Goal: Task Accomplishment & Management: Manage account settings

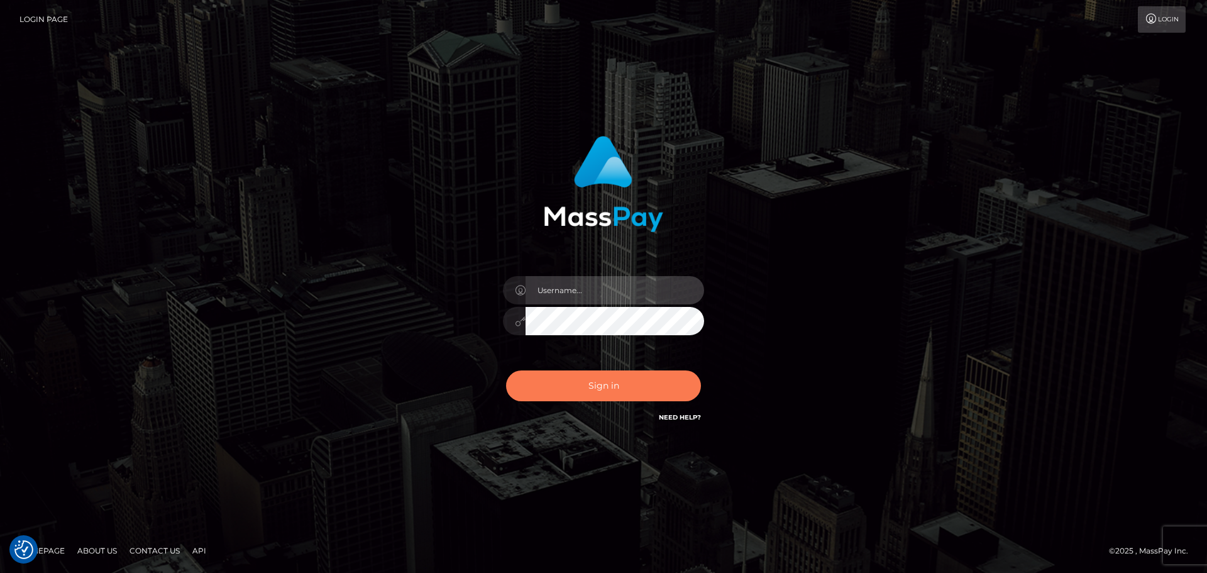
type input "Bedis"
click at [666, 385] on button "Sign in" at bounding box center [603, 385] width 195 height 31
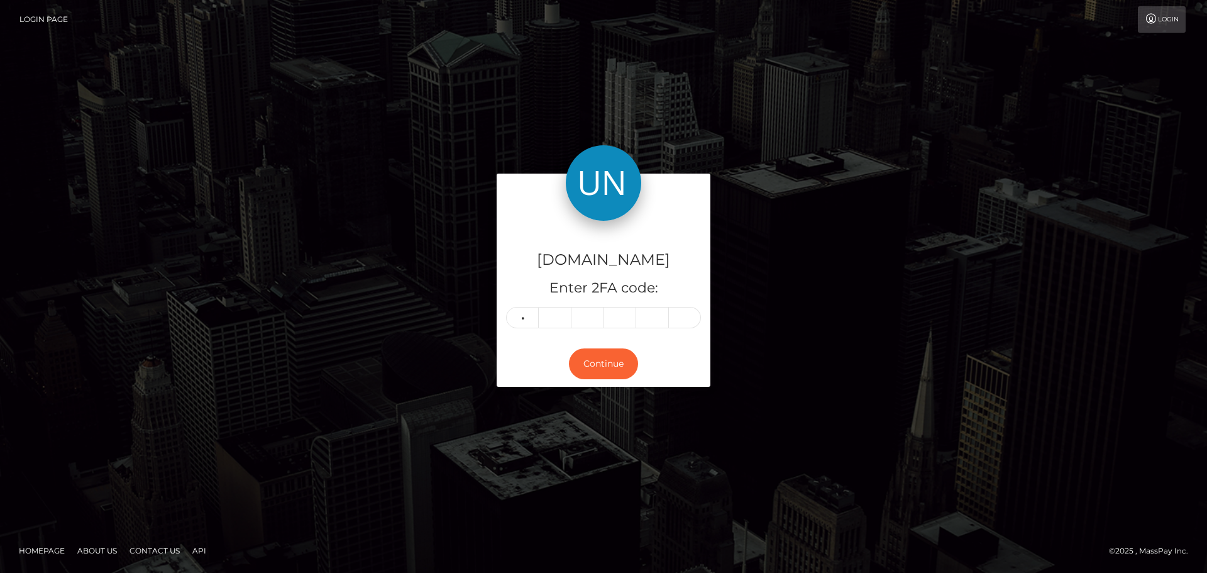
type input "0"
type input "3"
type input "1"
type input "4"
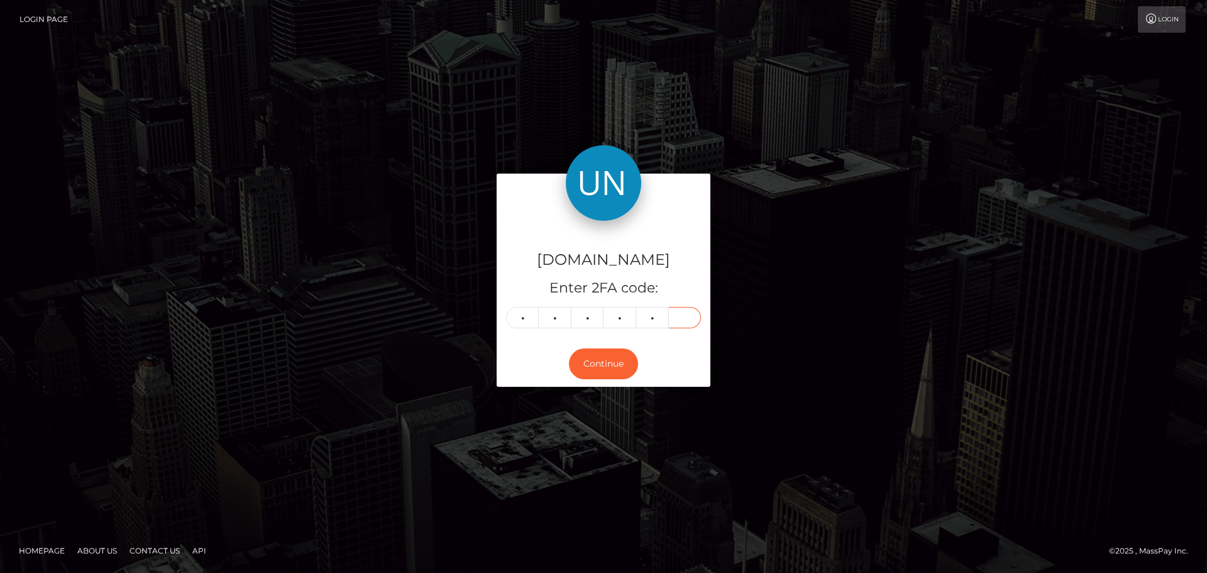
type input "7"
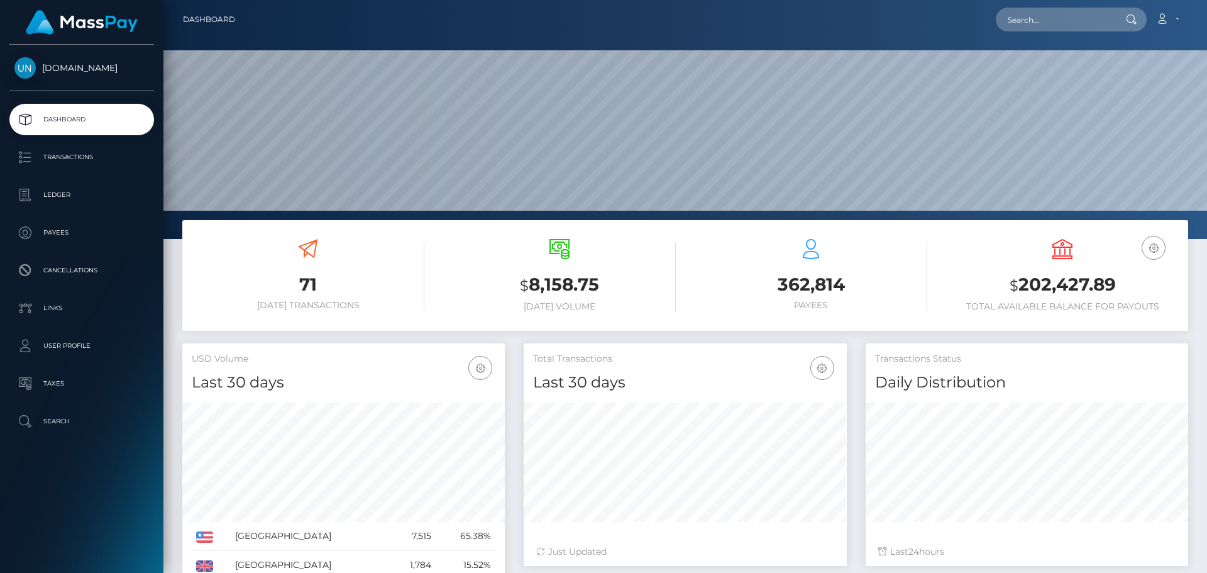
scroll to position [223, 323]
click at [1030, 19] on input "text" at bounding box center [1055, 20] width 118 height 24
paste input "missmexicanboobs@outlook.com"
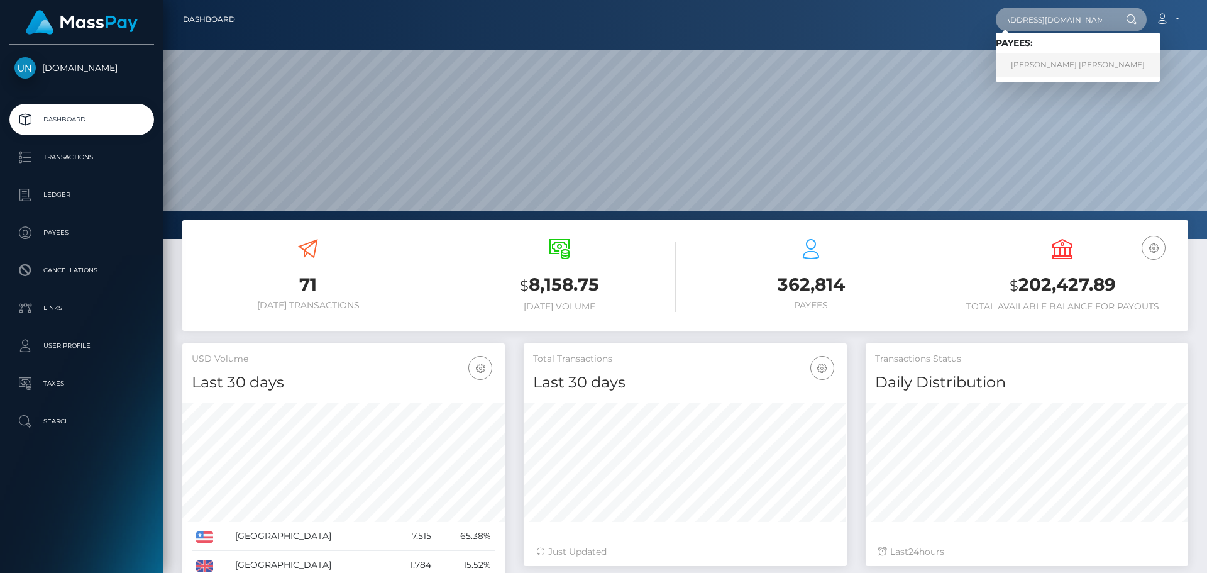
type input "[EMAIL_ADDRESS][DOMAIN_NAME]"
click at [1047, 62] on link "TANIA LIZBETH REYES BARRIOS" at bounding box center [1078, 64] width 164 height 23
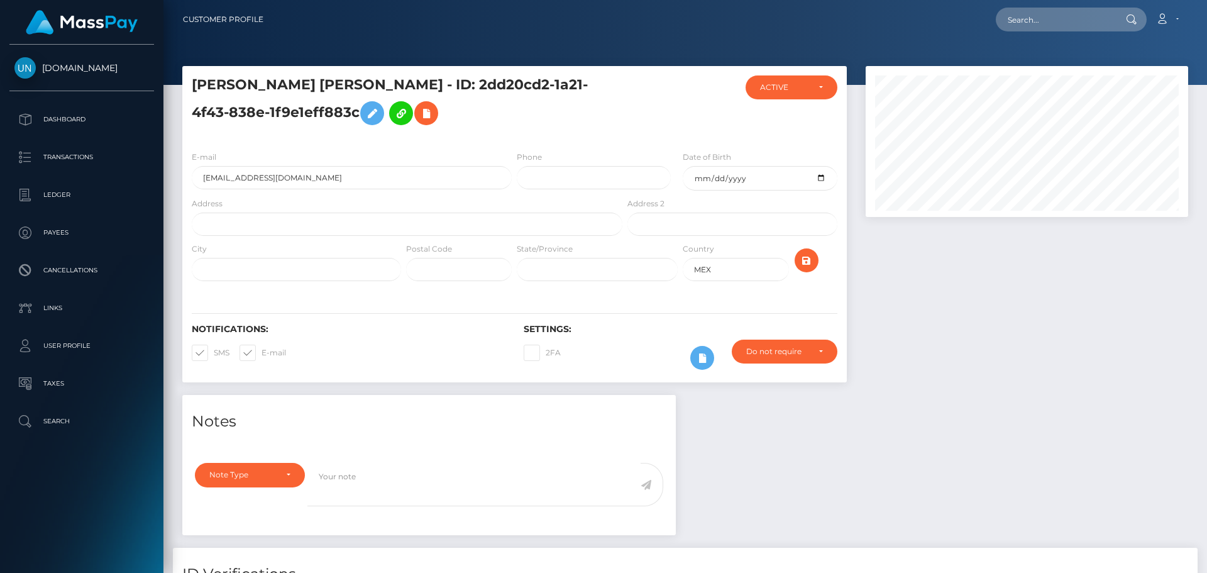
scroll to position [151, 323]
click at [284, 228] on input "text" at bounding box center [407, 223] width 431 height 23
paste input "Calle santa fe #138 casa 43 colonia juriquilla santa fe codigo postal 76230"
drag, startPoint x: 478, startPoint y: 223, endPoint x: 453, endPoint y: 224, distance: 25.2
click at [453, 224] on input "Calle santa fe #138 casa 43 colonia juriquilla santa fe codigo postal 76230" at bounding box center [407, 223] width 431 height 23
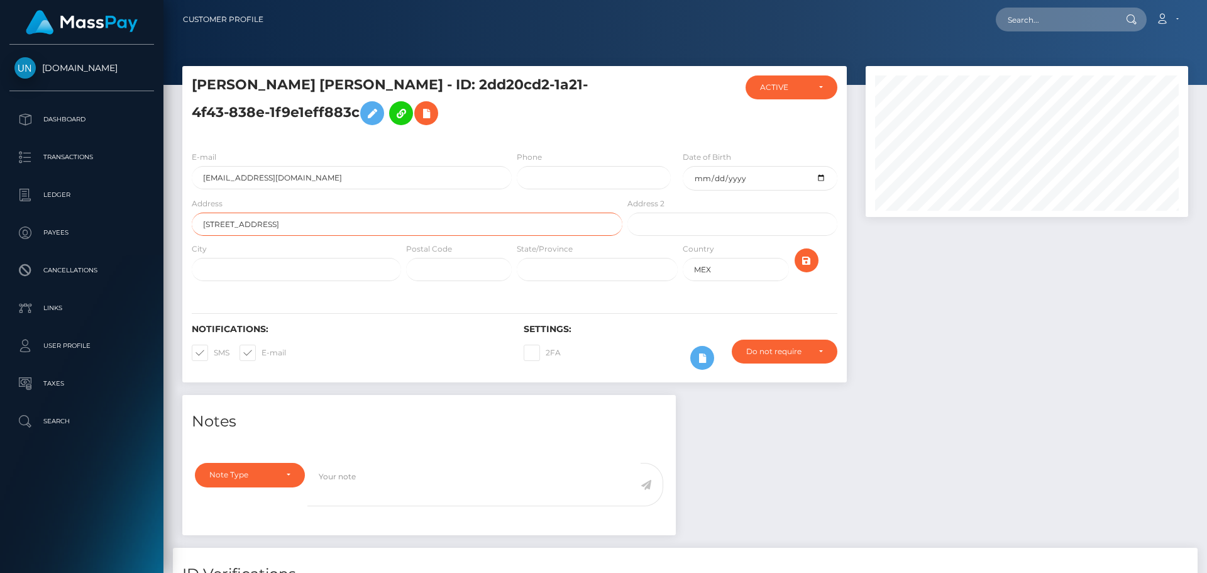
type input "Calle santa fe #138 casa 43 colonia juriquilla santa fe codigo postal"
click at [483, 273] on input "text" at bounding box center [459, 269] width 106 height 23
paste input "76230"
type input "76230"
drag, startPoint x: 467, startPoint y: 228, endPoint x: 399, endPoint y: 227, distance: 67.9
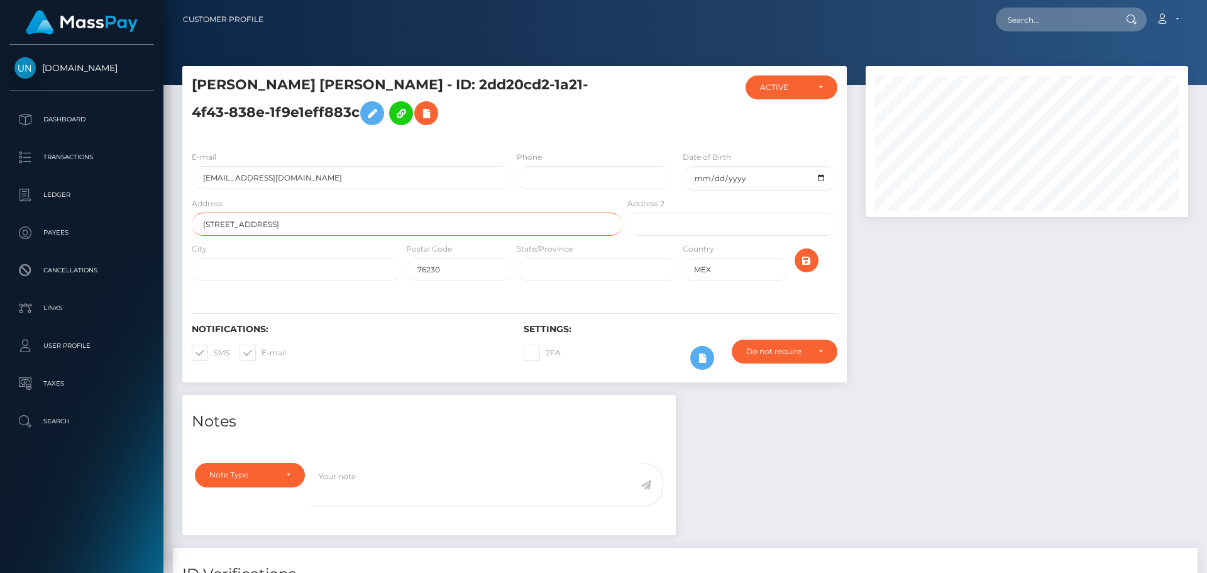
click at [399, 227] on input "Calle santa fe #138 casa 43 colonia juriquilla santa fe codigo postal" at bounding box center [407, 223] width 431 height 23
click at [259, 222] on input "Calle santa fe #138 casa 43 colonia juriquilla santa fe" at bounding box center [407, 223] width 431 height 23
type input "Calle santa fe 138 casa 43 colonia juriquilla santa fe"
click at [272, 271] on input "text" at bounding box center [296, 269] width 209 height 23
paste input "Queretaro, Queretaro"
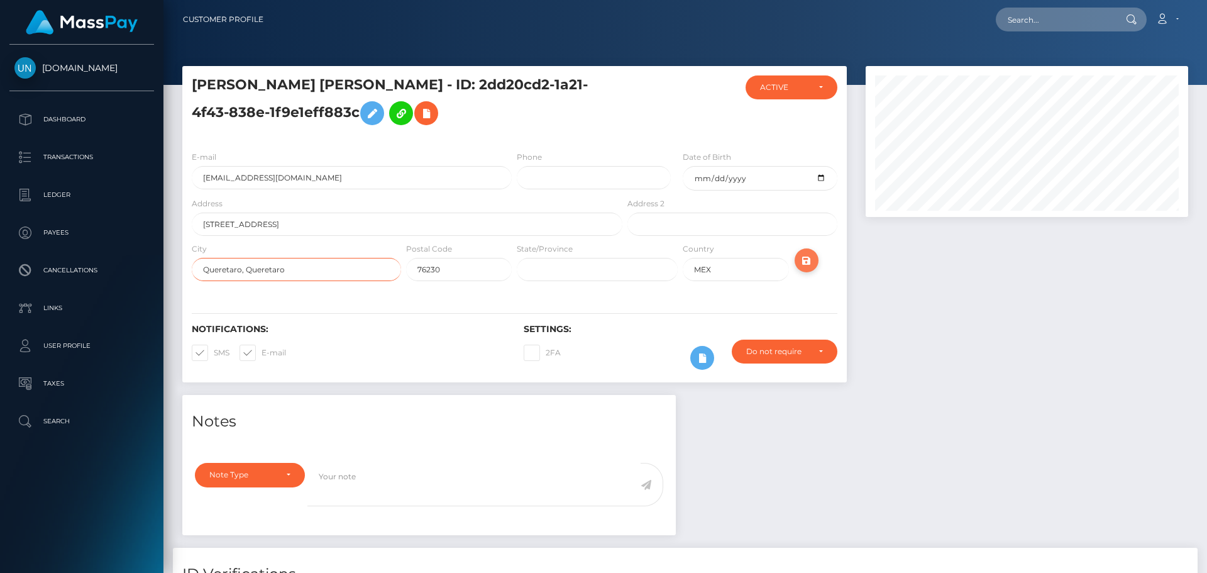
type input "Queretaro, Queretaro"
click at [799, 265] on icon "submit" at bounding box center [806, 261] width 15 height 16
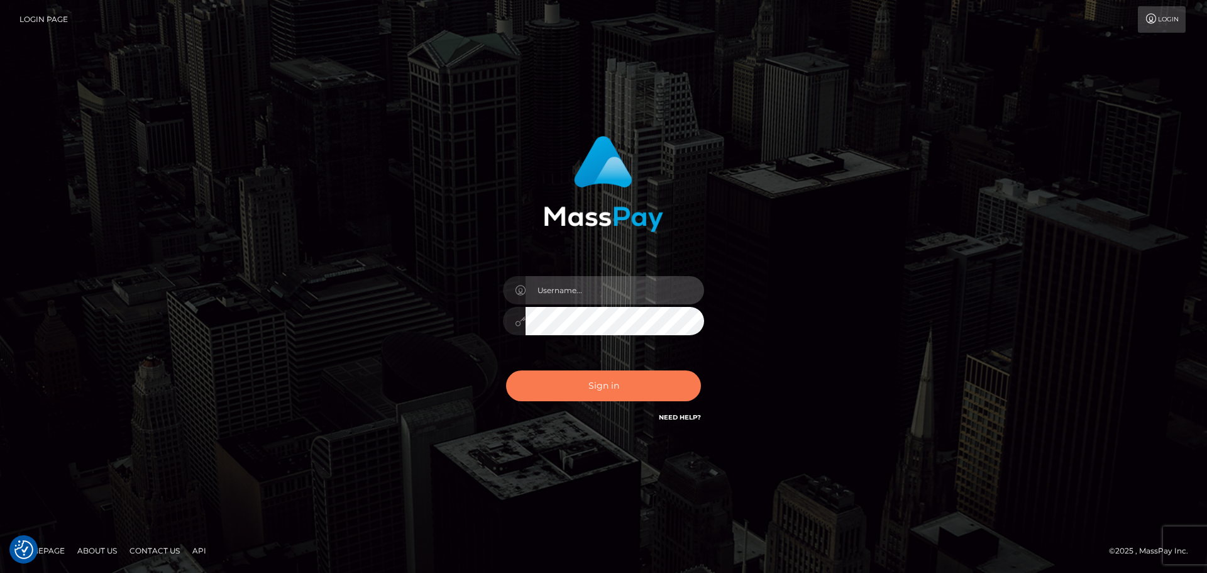
type input "Bedis"
click at [581, 387] on button "Sign in" at bounding box center [603, 385] width 195 height 31
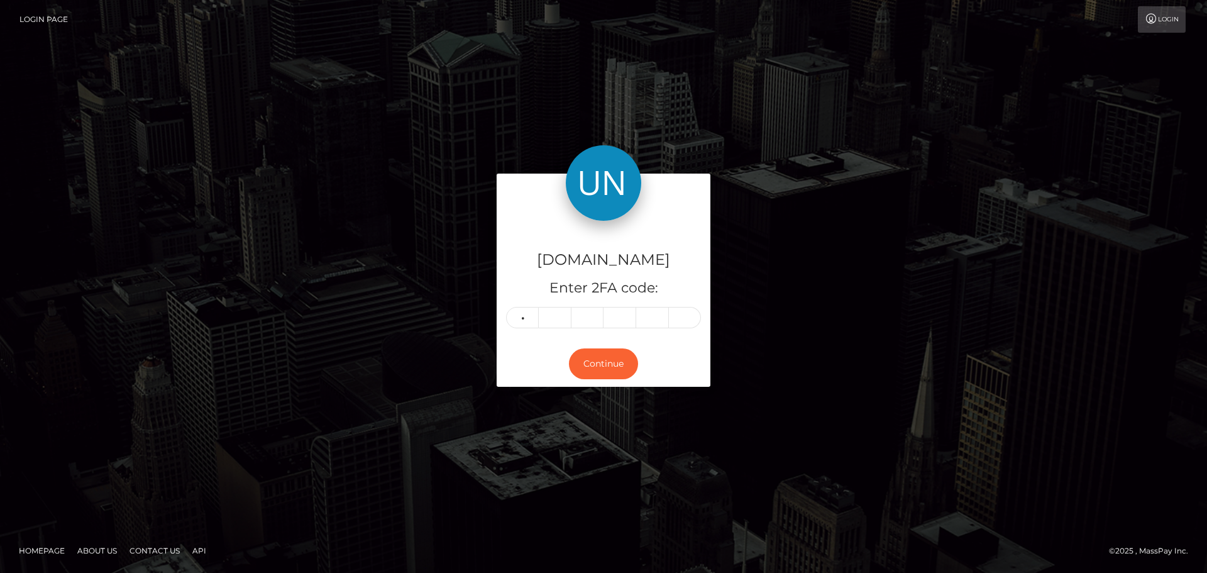
type input "5"
type input "8"
type input "5"
type input "7"
type input "3"
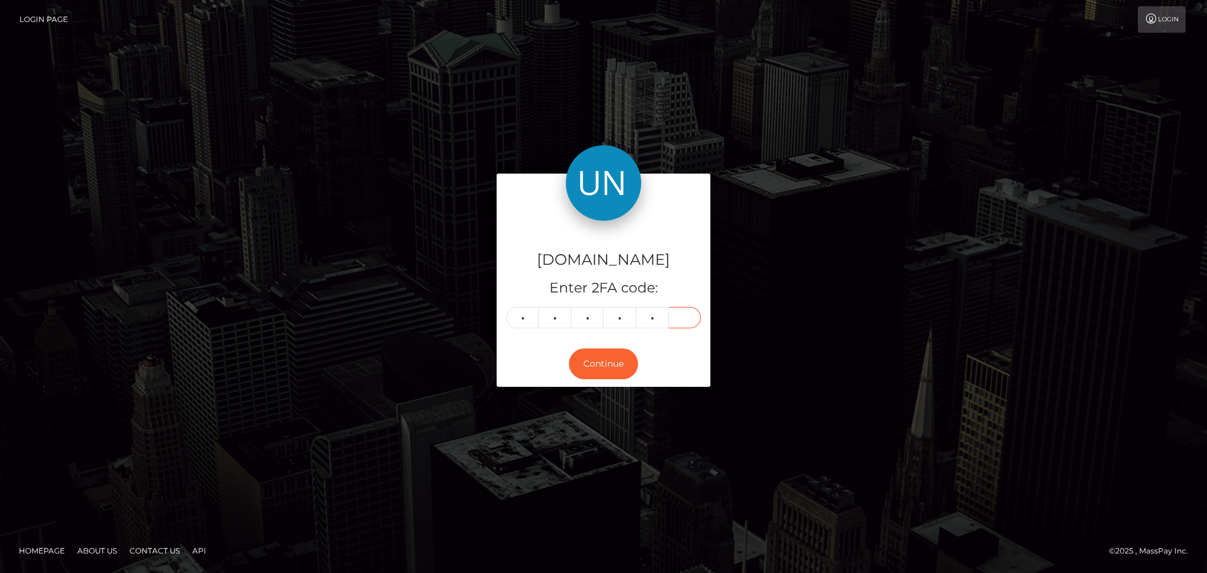
type input "3"
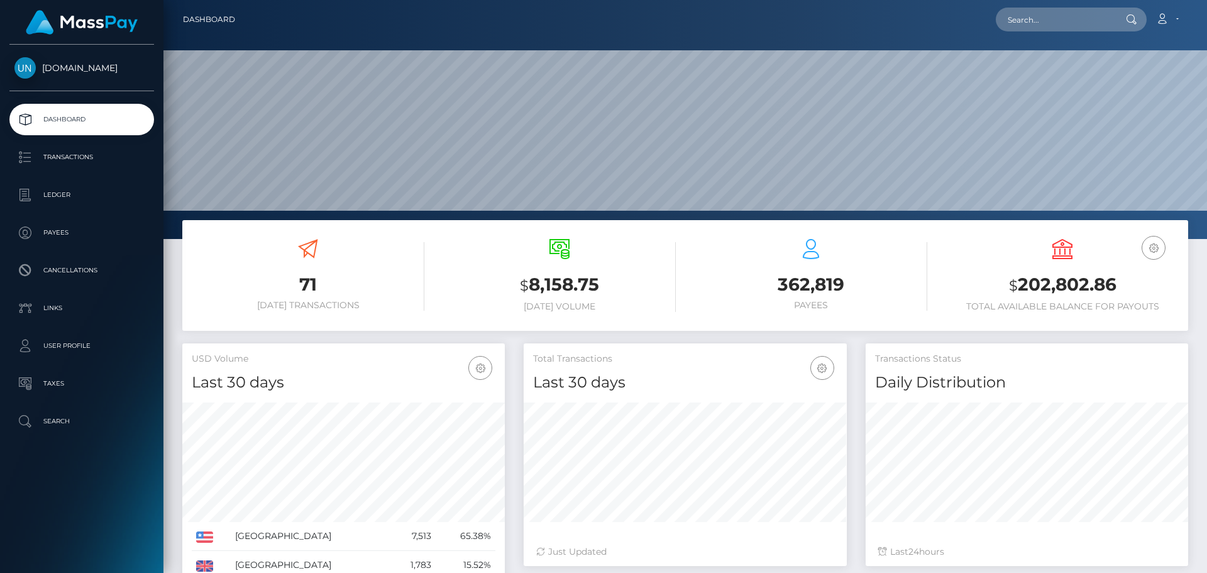
scroll to position [223, 323]
click at [1065, 12] on input "text" at bounding box center [1055, 20] width 118 height 24
paste input "[PERSON_NAME][EMAIL_ADDRESS][DOMAIN_NAME]"
type input "[PERSON_NAME][EMAIL_ADDRESS][DOMAIN_NAME]"
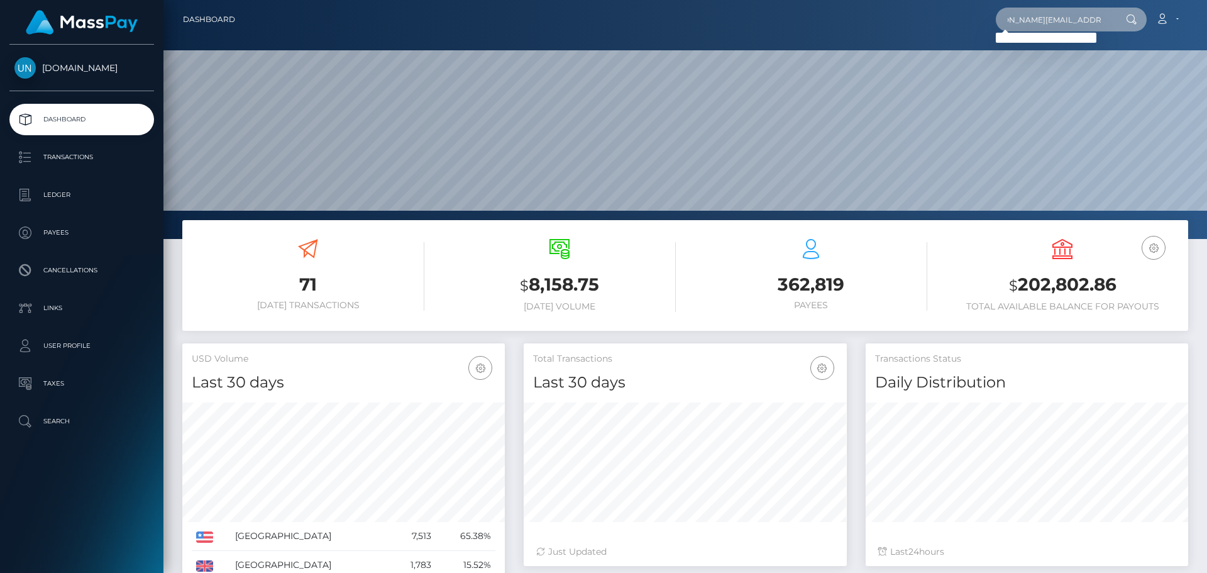
scroll to position [0, 0]
click at [1064, 20] on input "[PERSON_NAME][EMAIL_ADDRESS][DOMAIN_NAME]" at bounding box center [1055, 20] width 118 height 24
click at [1064, 20] on input "cassandra.masala13@gmail.com" at bounding box center [1055, 20] width 118 height 24
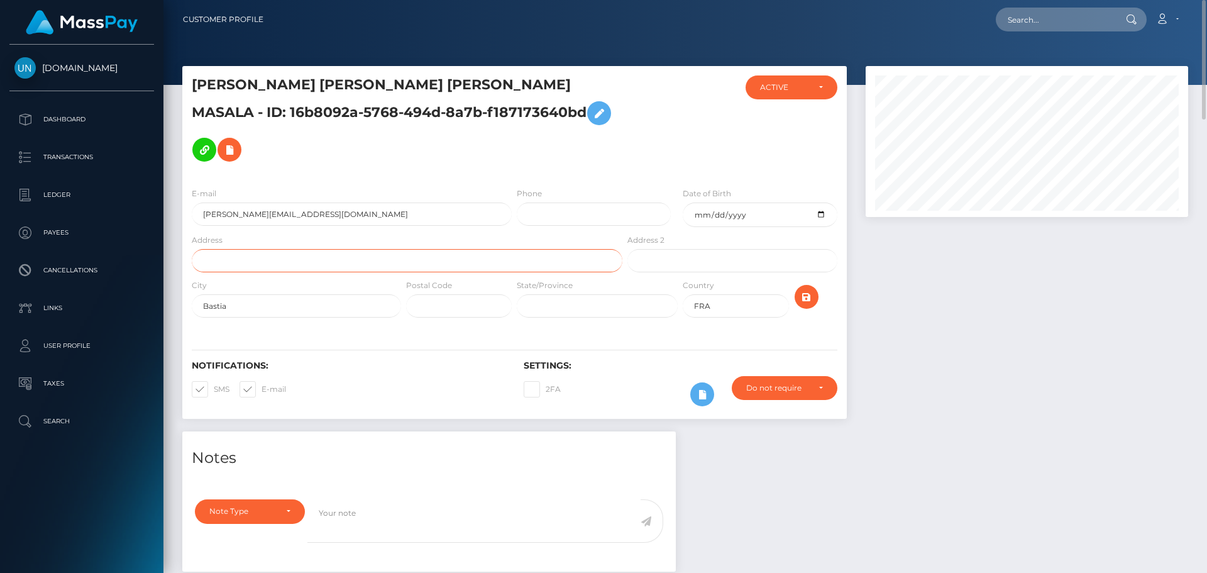
click at [305, 249] on input "text" at bounding box center [407, 260] width 431 height 23
paste input "Canavaggia, 20233, [GEOGRAPHIC_DATA]"
drag, startPoint x: 273, startPoint y: 221, endPoint x: 253, endPoint y: 223, distance: 20.2
click at [253, 249] on input "Canavaggia, 20233, [GEOGRAPHIC_DATA]" at bounding box center [407, 260] width 431 height 23
type input "Canavaggia, , [GEOGRAPHIC_DATA]"
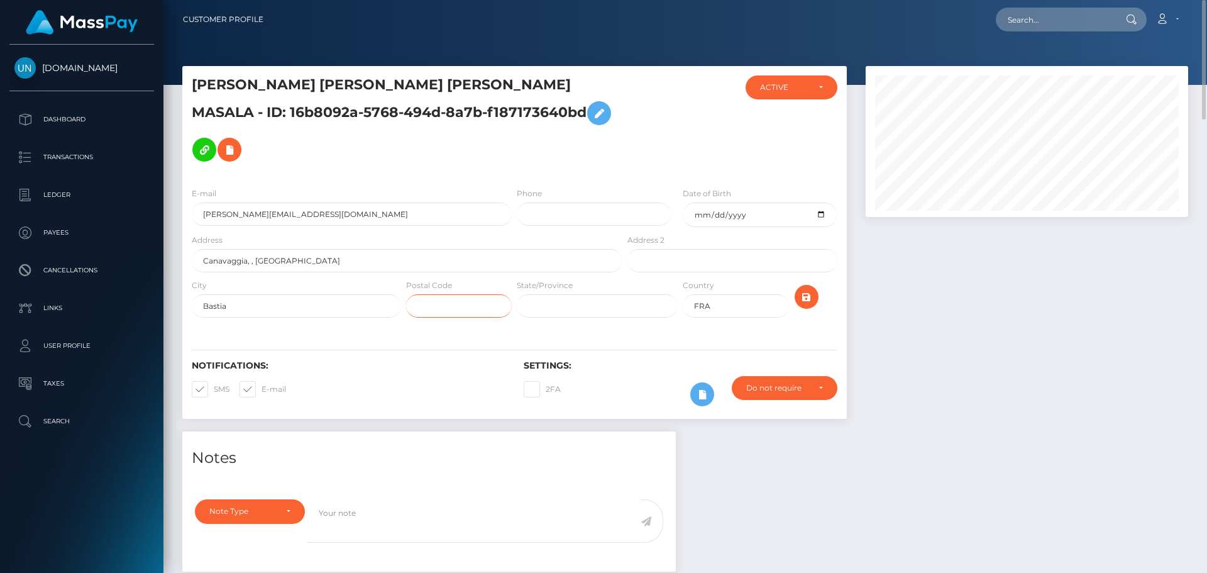
click at [470, 294] on input "text" at bounding box center [459, 305] width 106 height 23
paste input "20233"
type input "20233"
click at [800, 289] on icon "submit" at bounding box center [806, 297] width 15 height 16
